Goal: Task Accomplishment & Management: Use online tool/utility

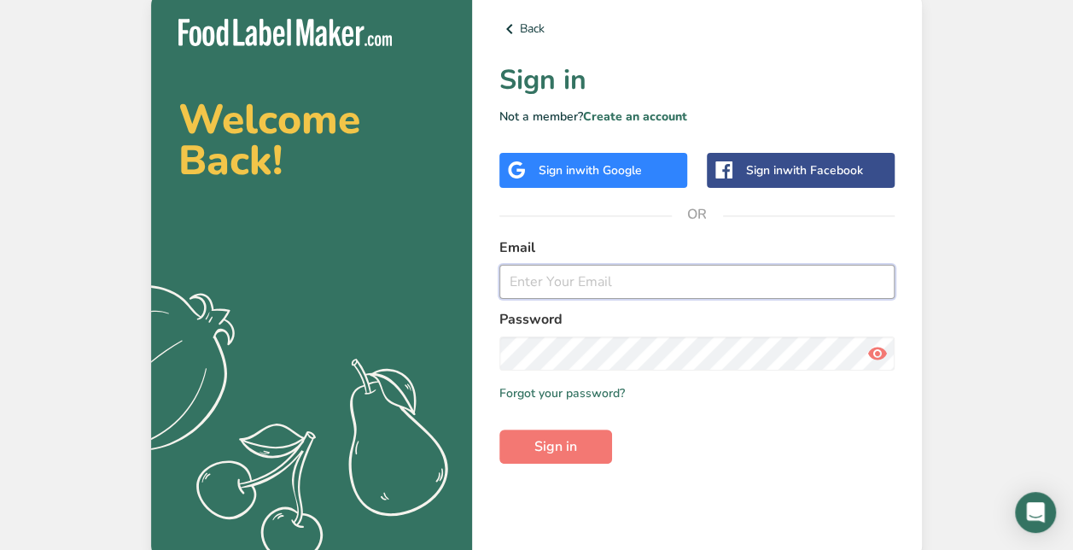
drag, startPoint x: 515, startPoint y: 281, endPoint x: 526, endPoint y: 280, distance: 10.3
click at [515, 281] on input "email" at bounding box center [696, 282] width 395 height 34
type input "[PERSON_NAME][EMAIL_ADDRESS][DOMAIN_NAME]"
click at [499, 429] on button "Sign in" at bounding box center [555, 446] width 113 height 34
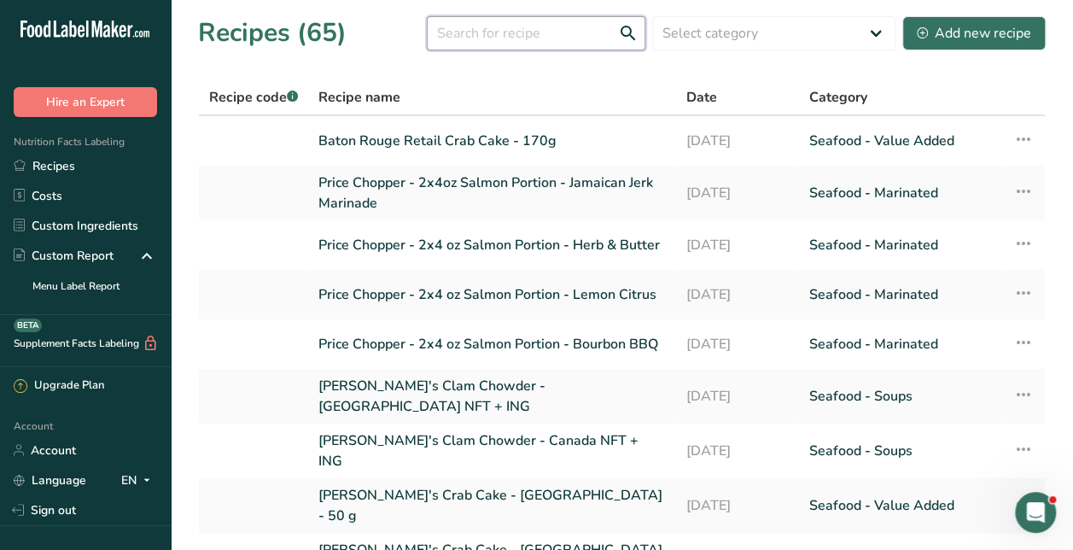
click at [493, 39] on input "text" at bounding box center [536, 33] width 218 height 34
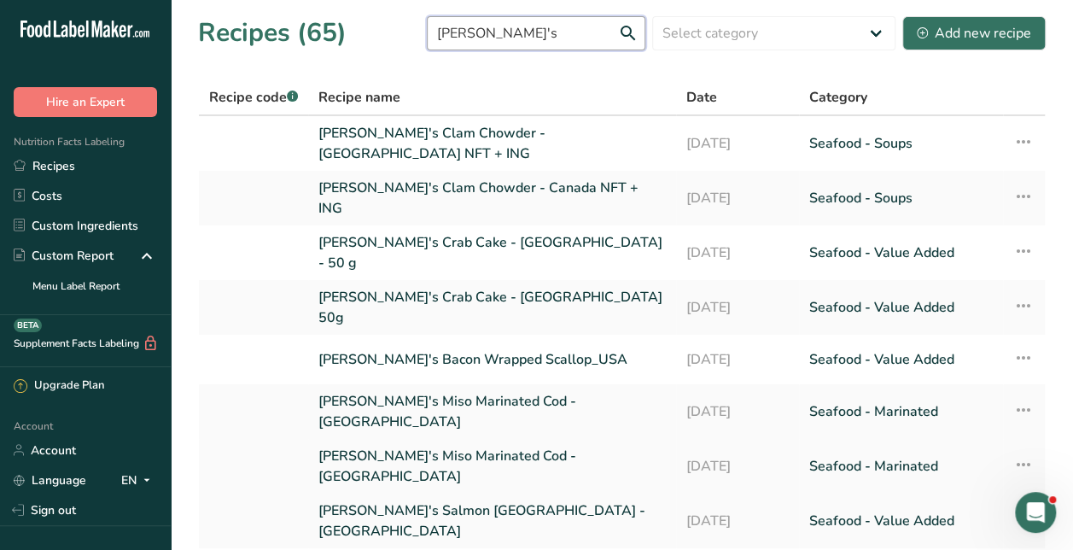
type input "[PERSON_NAME]'s"
click at [409, 446] on link "[PERSON_NAME]'s Miso Marinated Cod - [GEOGRAPHIC_DATA]" at bounding box center [491, 466] width 347 height 41
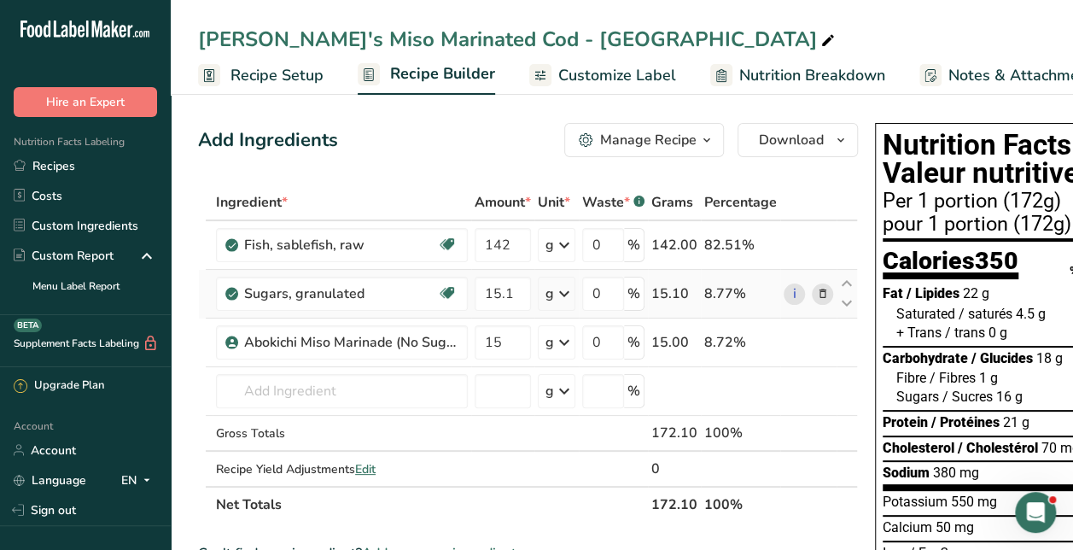
click at [818, 293] on icon at bounding box center [823, 294] width 12 height 18
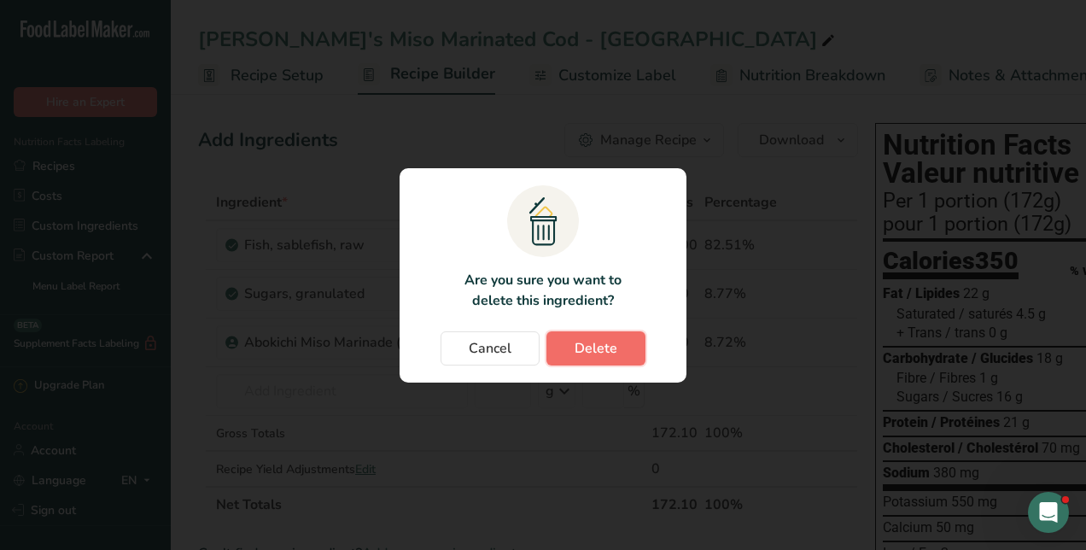
click at [580, 340] on span "Delete" at bounding box center [595, 348] width 43 height 20
type input "15"
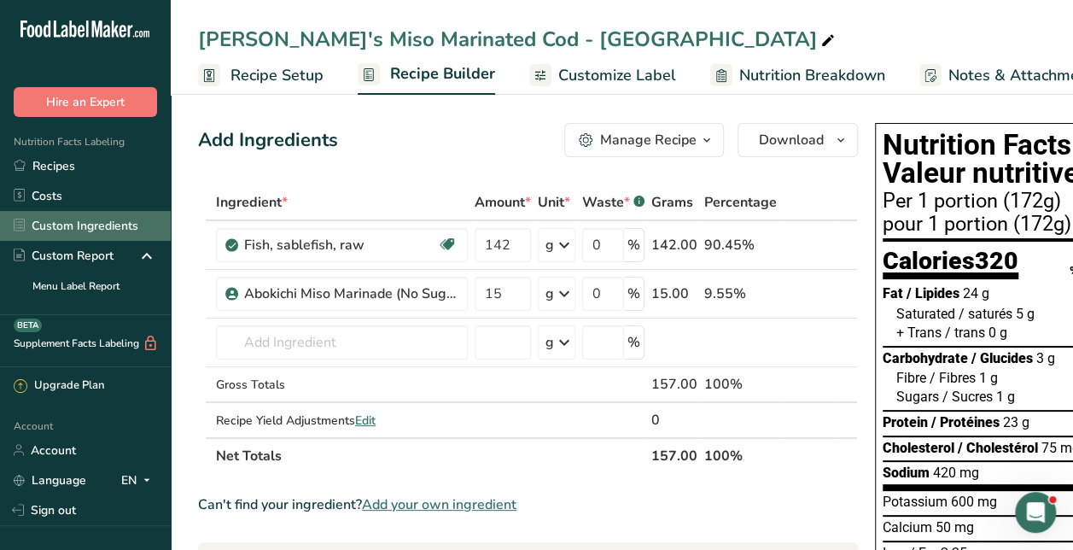
click at [102, 215] on link "Custom Ingredients" at bounding box center [85, 226] width 171 height 30
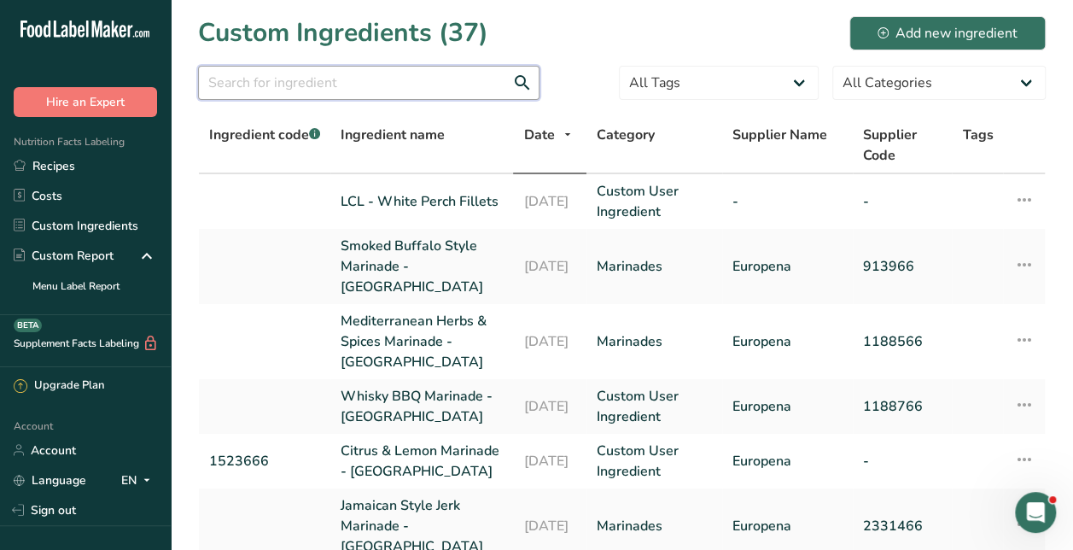
click at [387, 77] on input "text" at bounding box center [368, 83] width 341 height 34
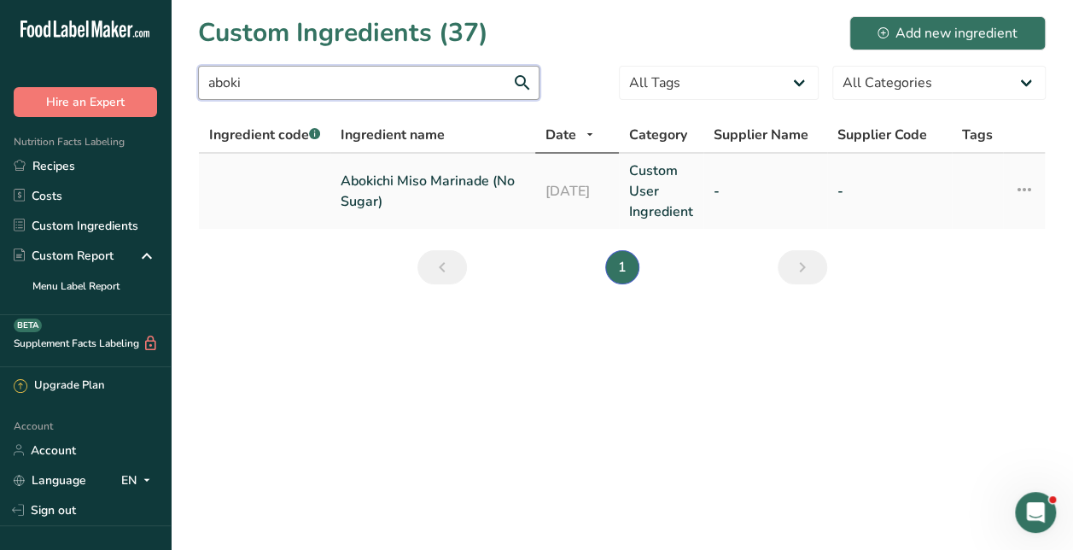
type input "aboki"
click at [397, 196] on link "Abokichi Miso Marinade (No Sugar)" at bounding box center [433, 191] width 184 height 41
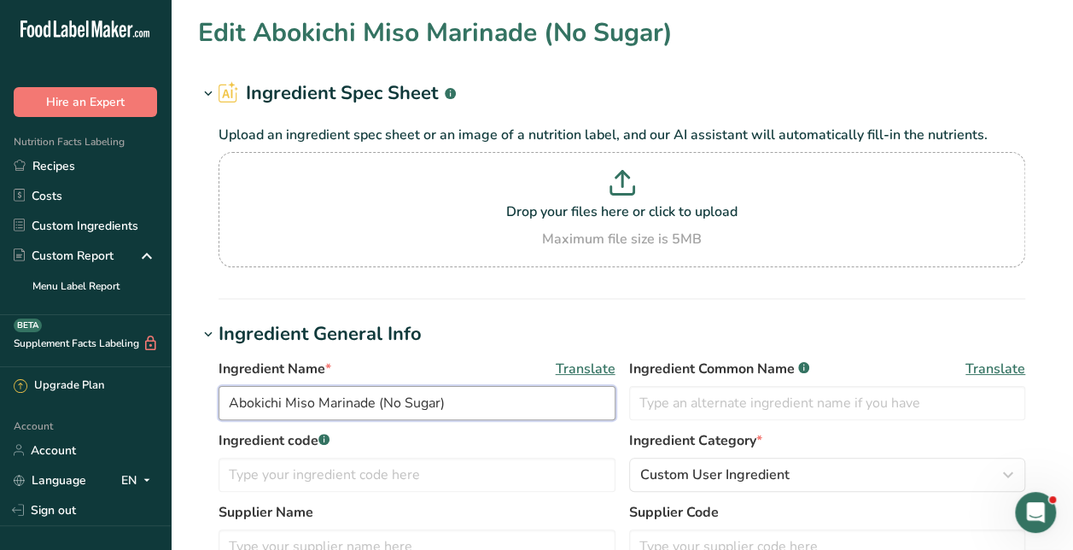
click at [375, 405] on input "Abokichi Miso Marinade (No Sugar)" at bounding box center [416, 403] width 397 height 34
drag, startPoint x: 381, startPoint y: 401, endPoint x: 449, endPoint y: 415, distance: 69.6
click at [449, 415] on input "Abokichi Miso Marinade (No Sugar)" at bounding box center [416, 403] width 397 height 34
type input "Abokichi Miso Marinade"
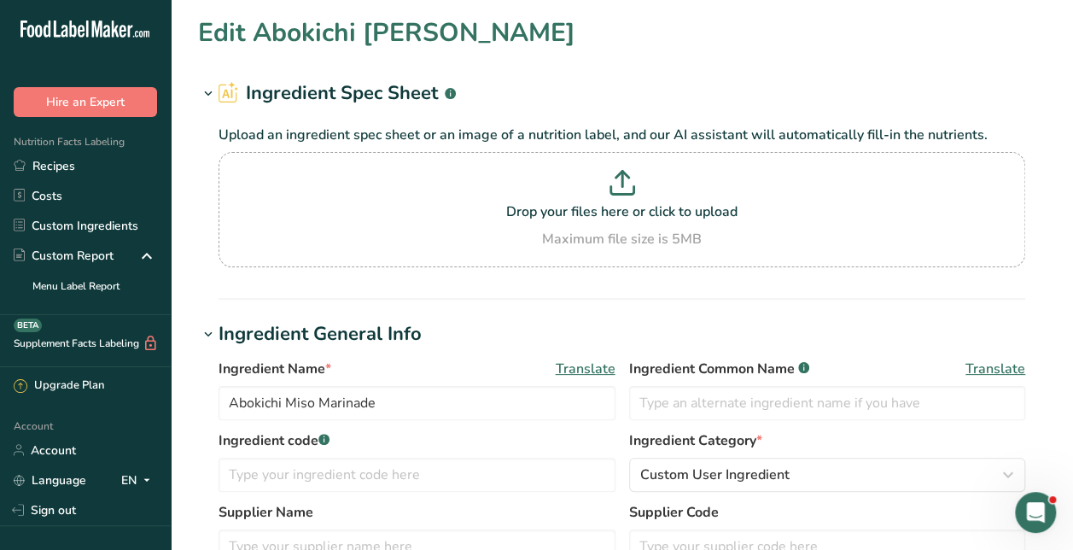
click at [473, 338] on h1 "Ingredient General Info" at bounding box center [621, 334] width 847 height 28
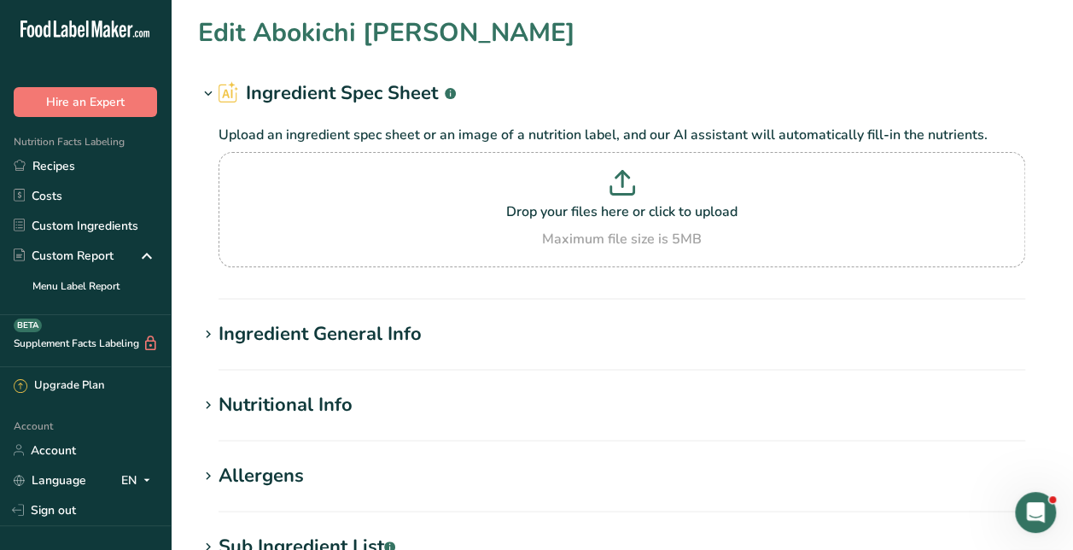
click at [473, 338] on h1 "Ingredient General Info" at bounding box center [621, 334] width 847 height 28
